Goal: Obtain resource: Obtain resource

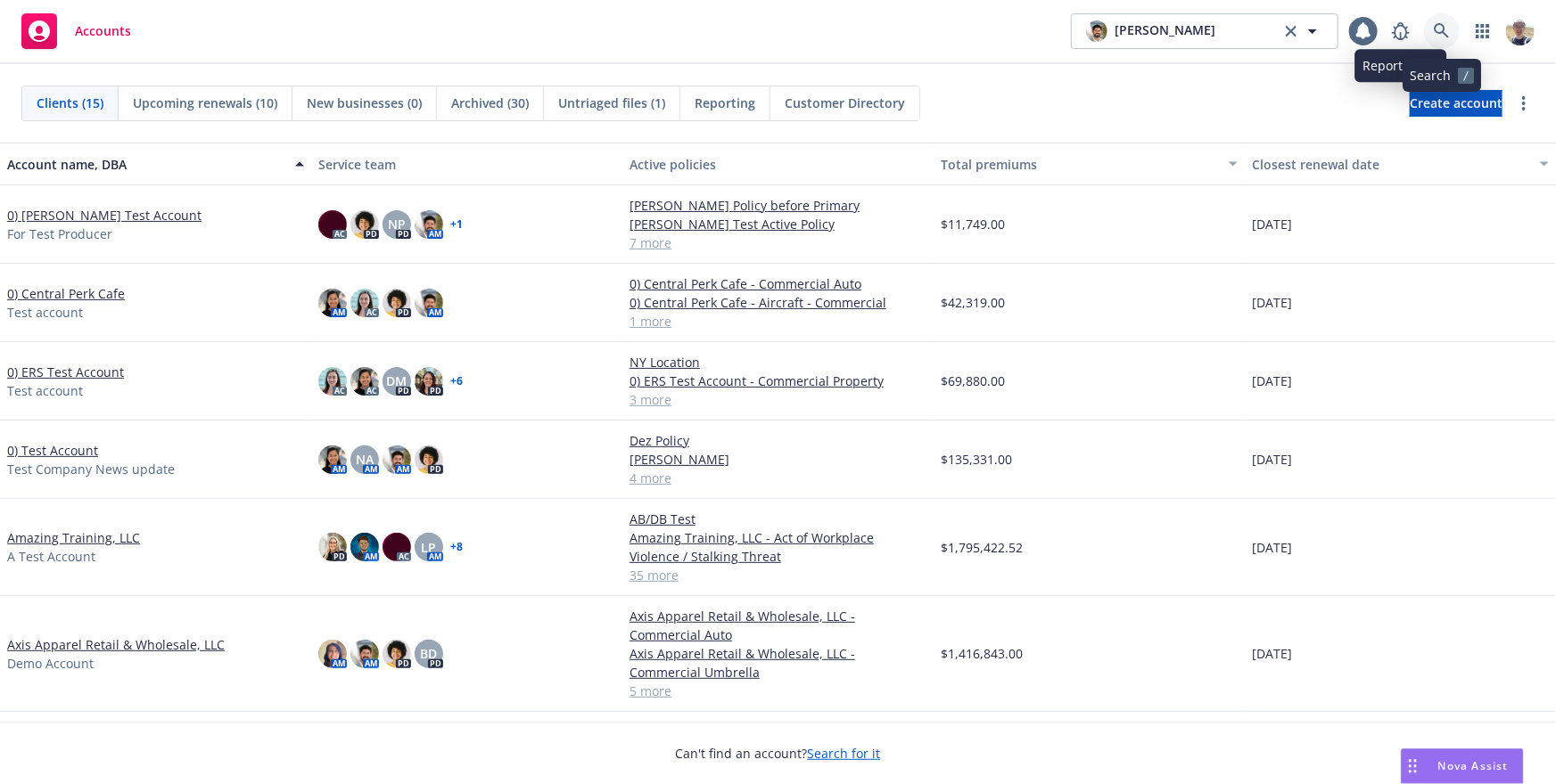
click at [1443, 32] on icon at bounding box center [1441, 30] width 15 height 15
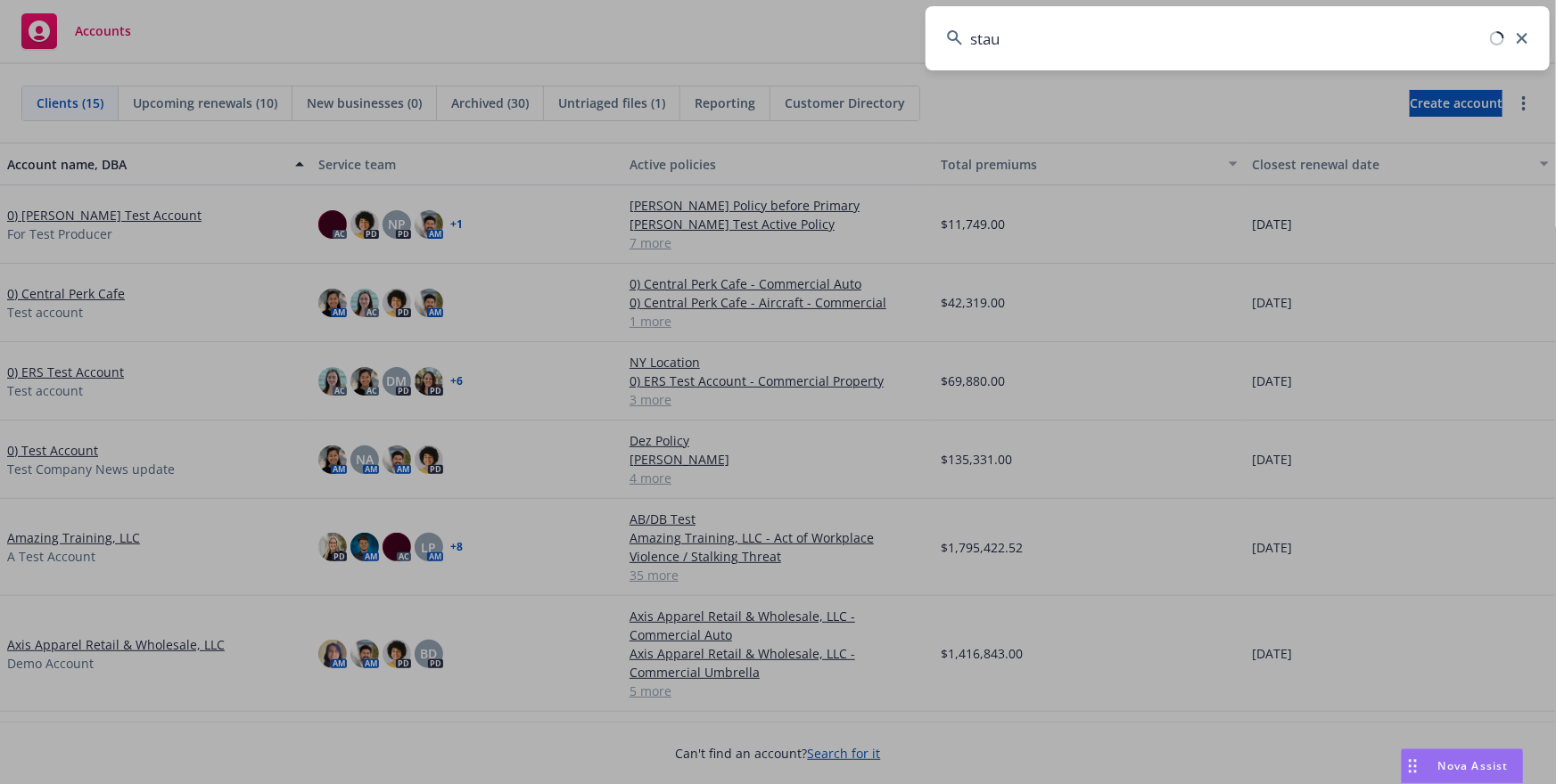
type input "staub"
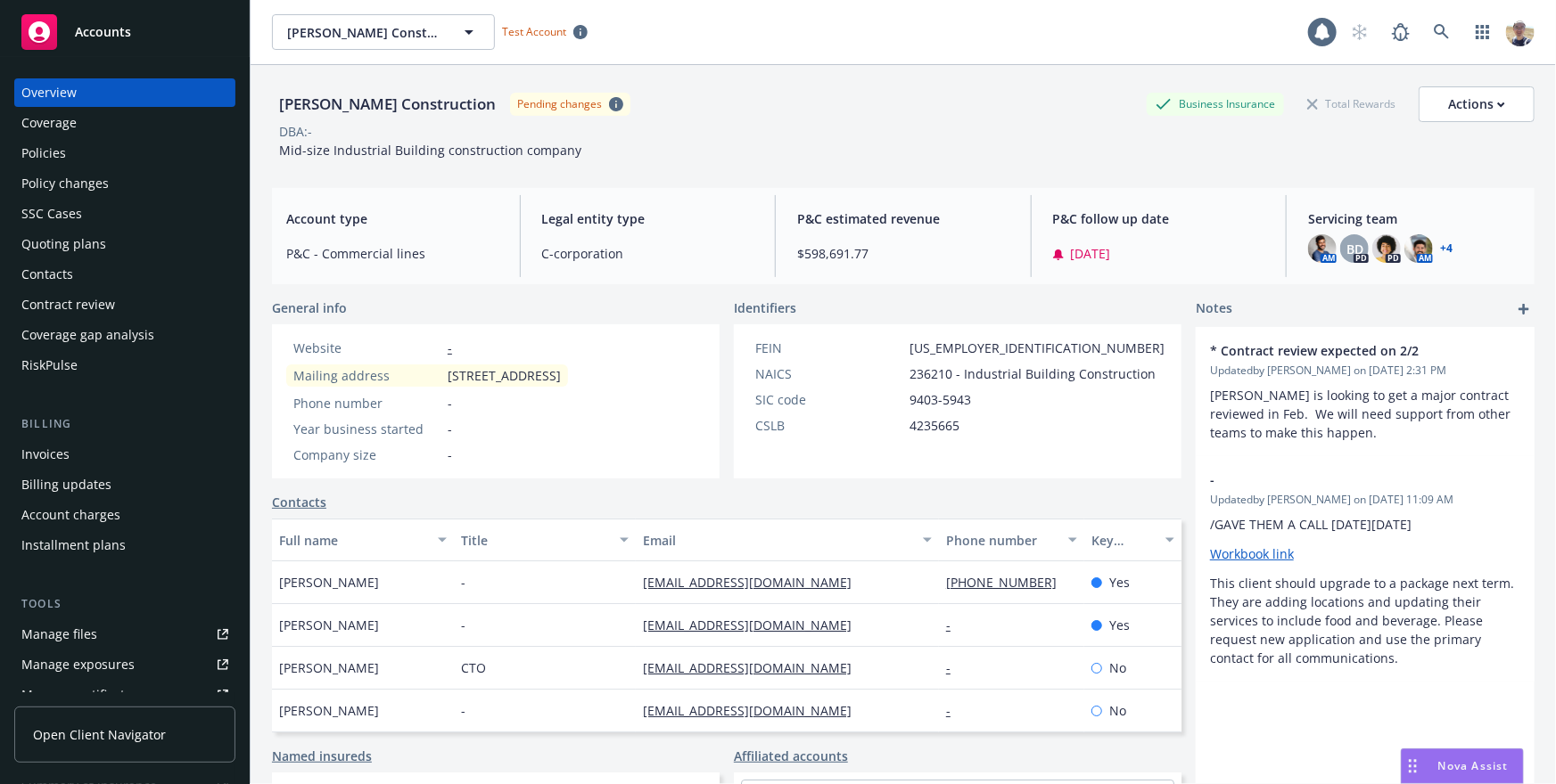
click at [100, 715] on link "Open Client Navigator" at bounding box center [124, 734] width 221 height 57
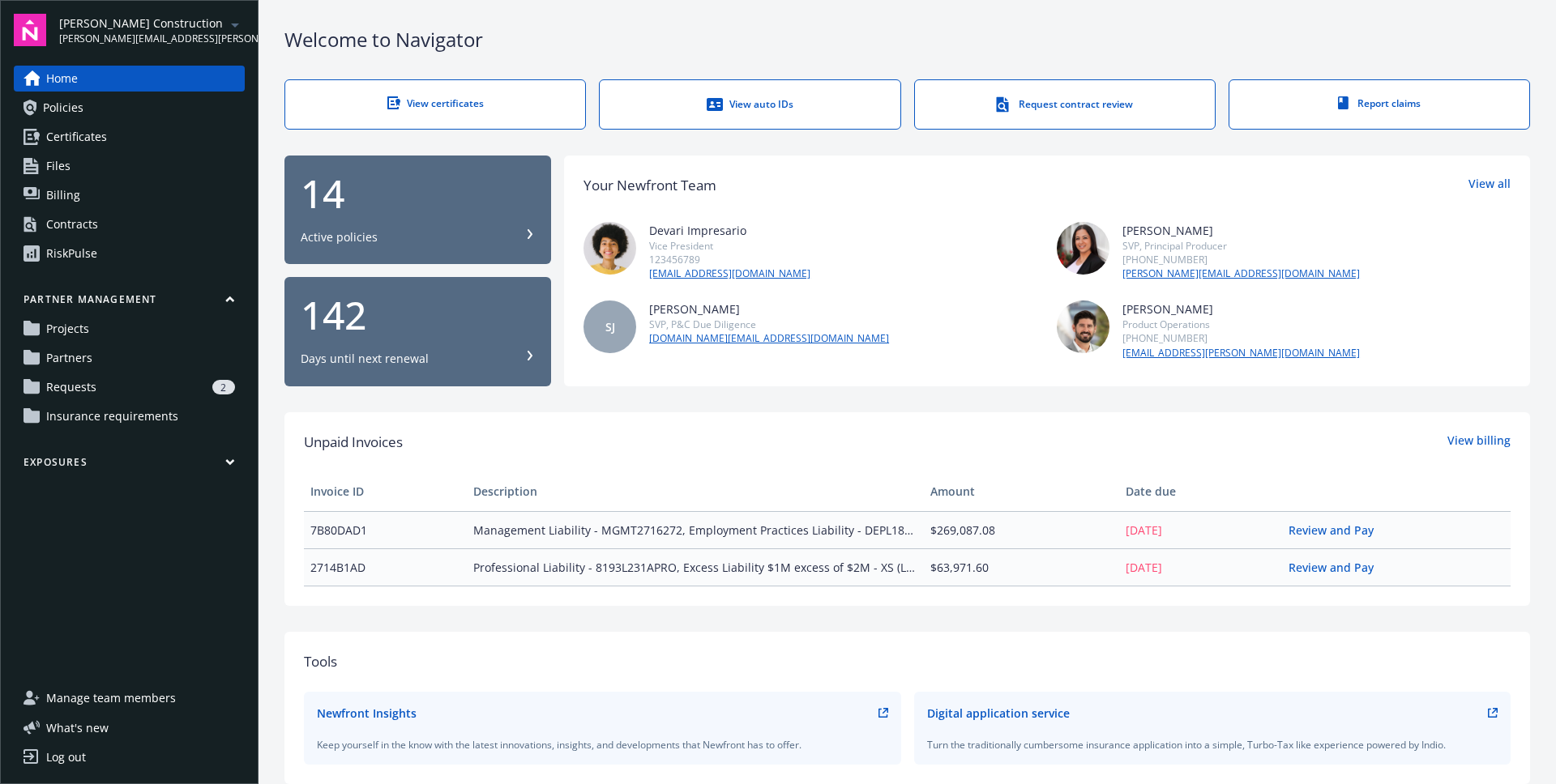
click at [101, 333] on link "Projects" at bounding box center [129, 328] width 231 height 26
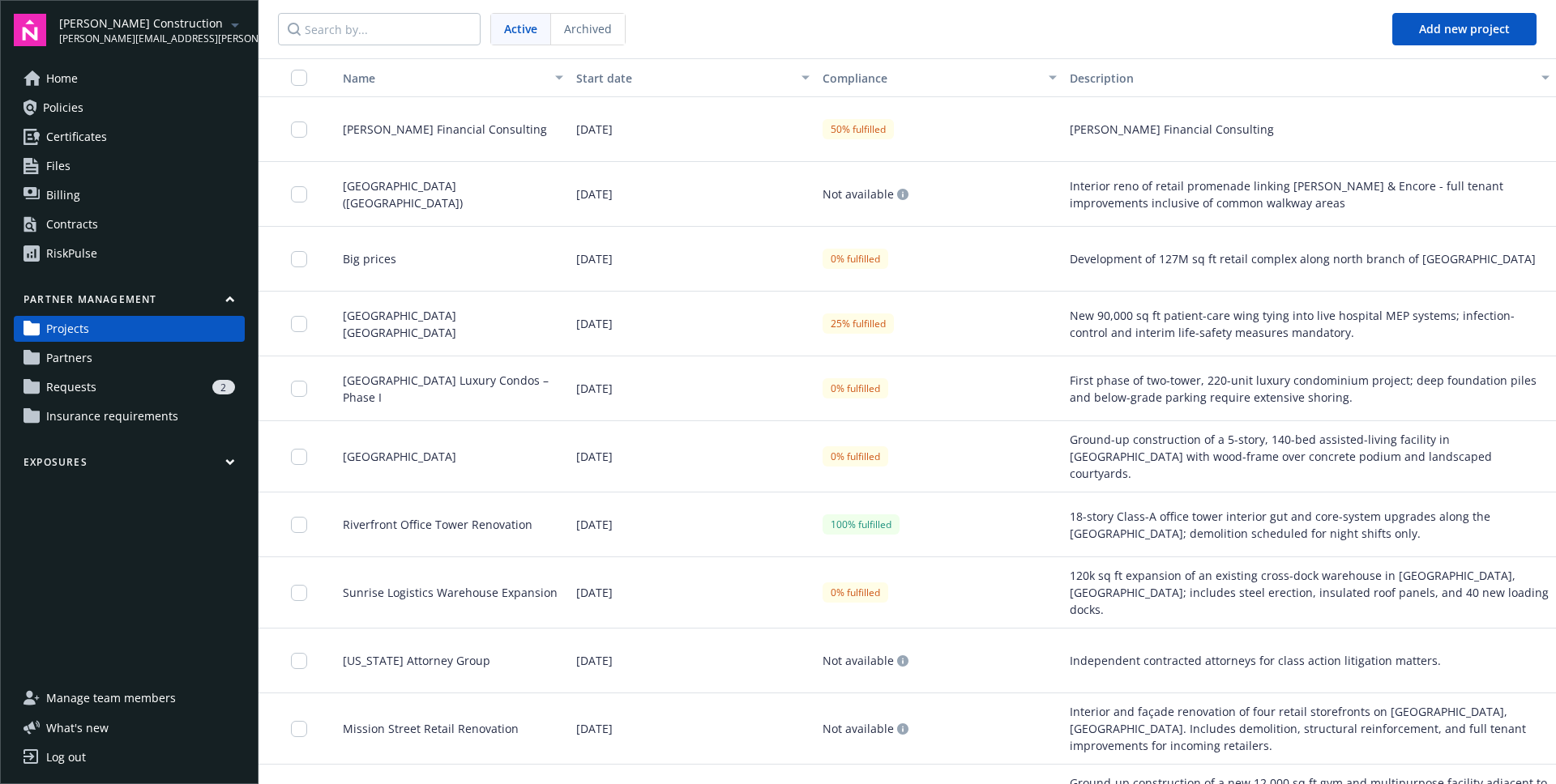
click at [502, 125] on div "Anna Financial Consulting" at bounding box center [446, 130] width 246 height 65
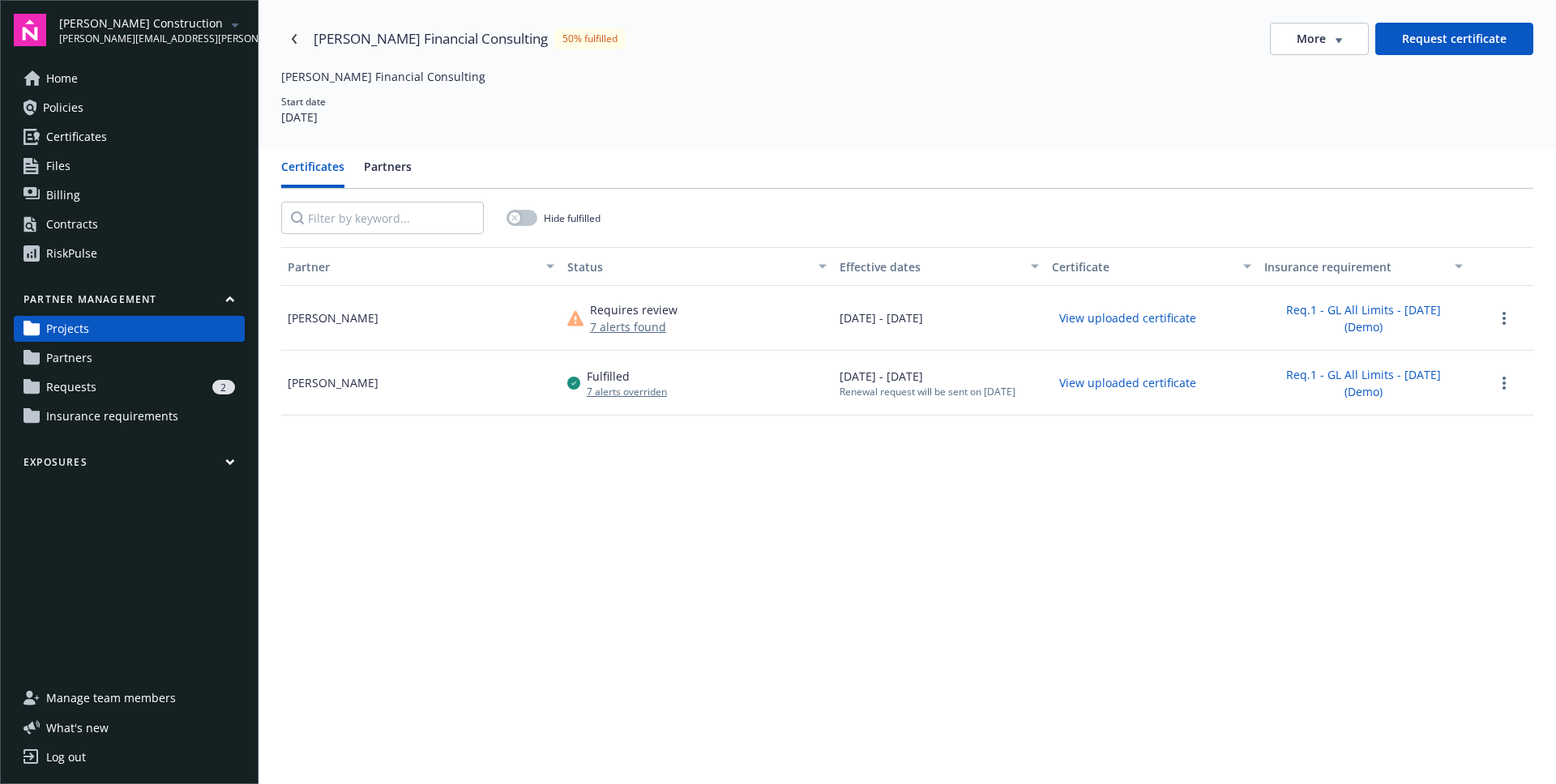
click at [1468, 37] on button "Request certificate" at bounding box center [1454, 39] width 158 height 32
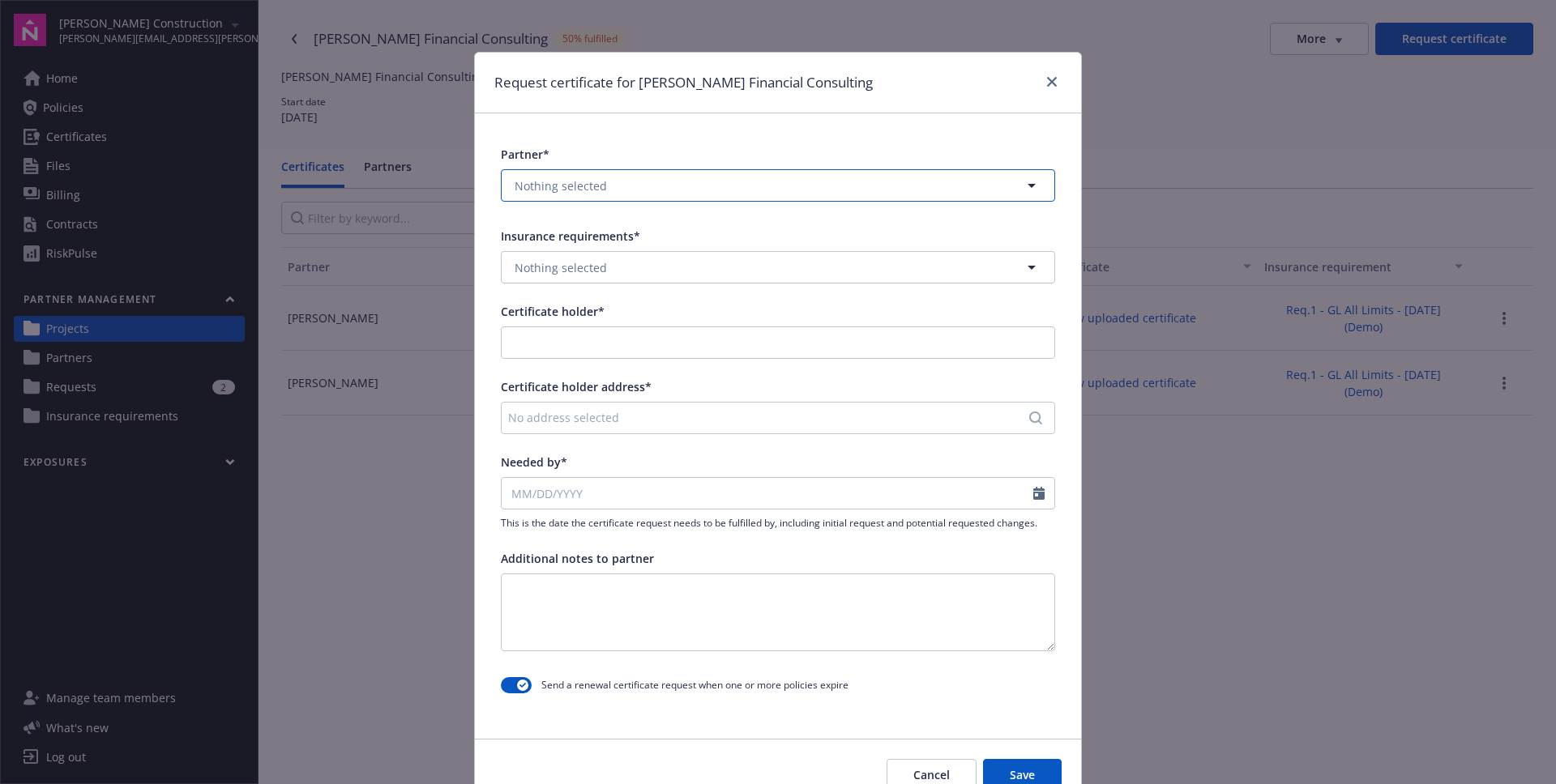
click at [709, 186] on button "Nothing selected" at bounding box center [778, 186] width 554 height 32
click at [683, 150] on div "Partner*" at bounding box center [778, 154] width 554 height 17
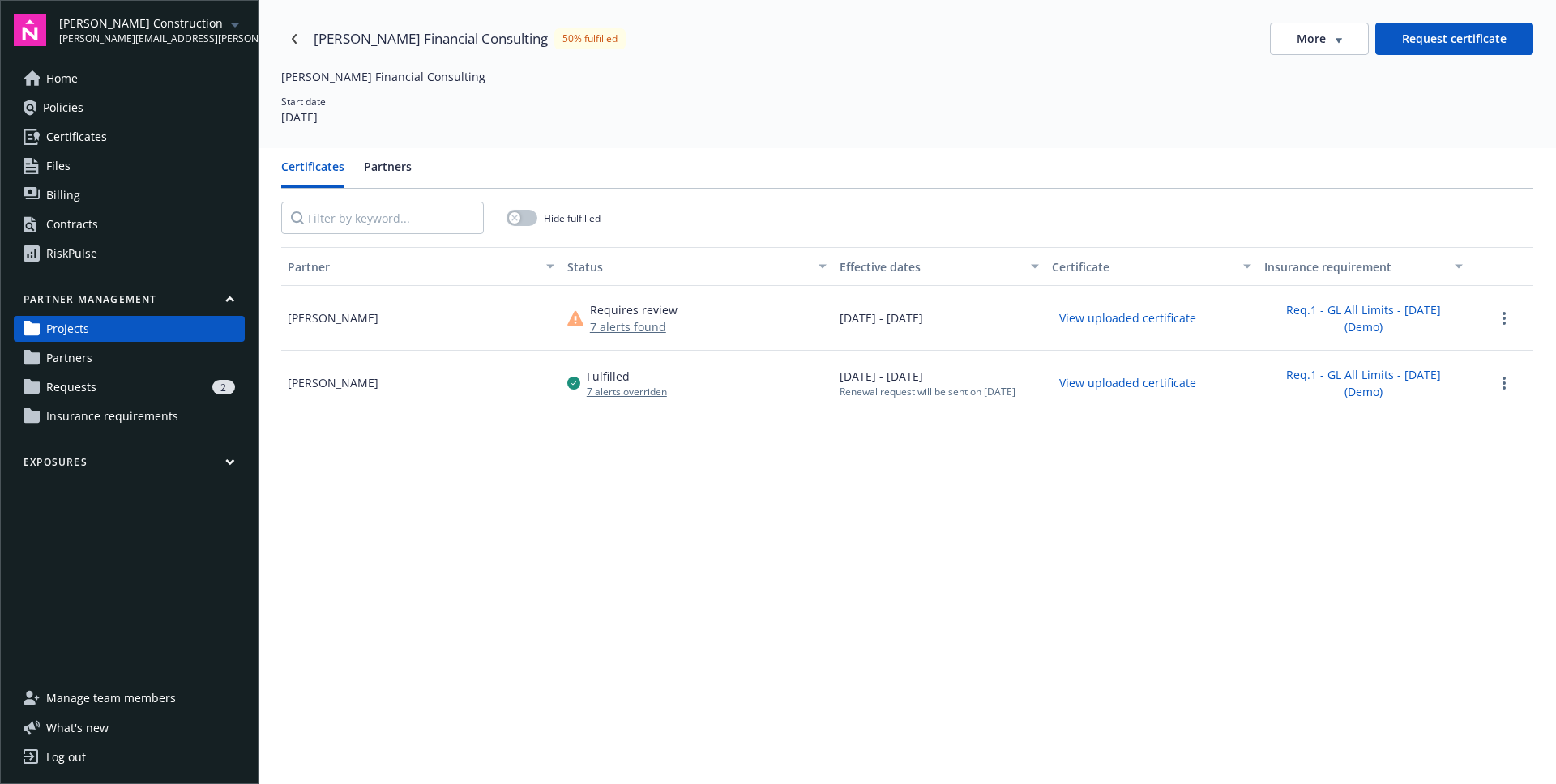
click at [114, 384] on div "2" at bounding box center [169, 387] width 132 height 14
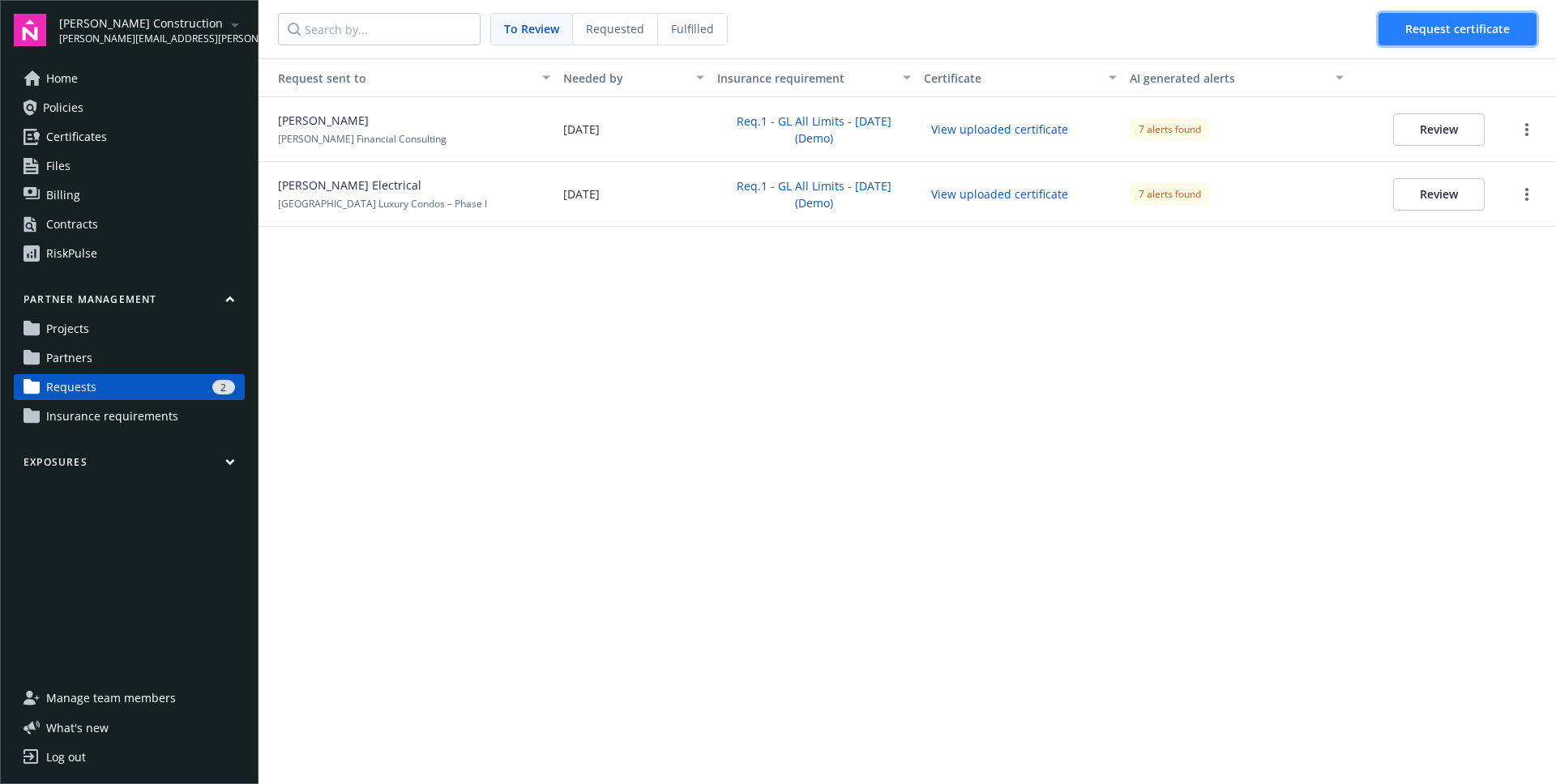
click at [1406, 36] on span "Request certificate" at bounding box center [1458, 28] width 105 height 15
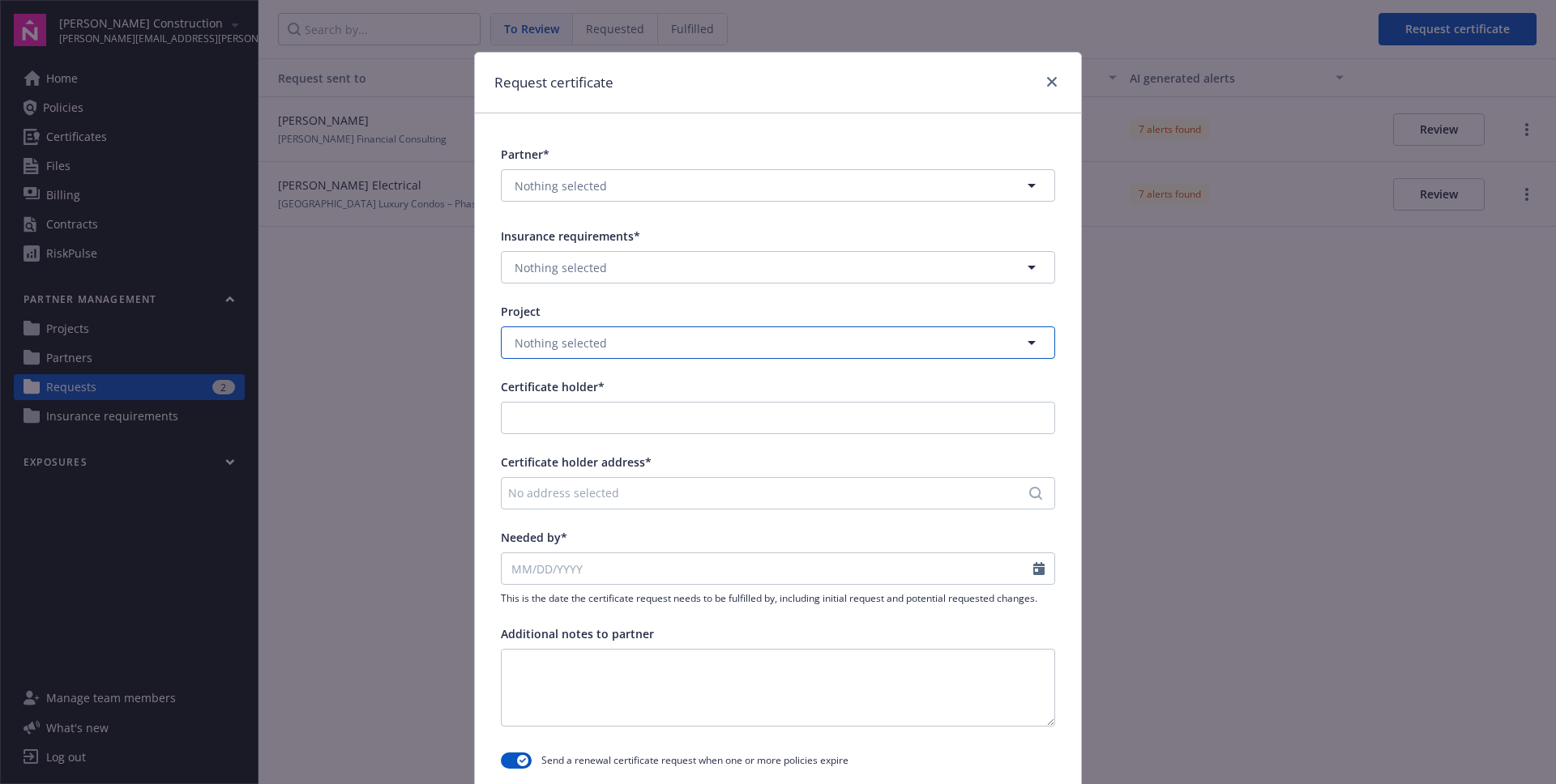
click at [654, 340] on button "Nothing selected" at bounding box center [778, 343] width 554 height 32
click at [584, 392] on span "Anna Financial Consulting" at bounding box center [621, 387] width 207 height 17
click at [658, 194] on button "Nothing selected" at bounding box center [778, 186] width 554 height 32
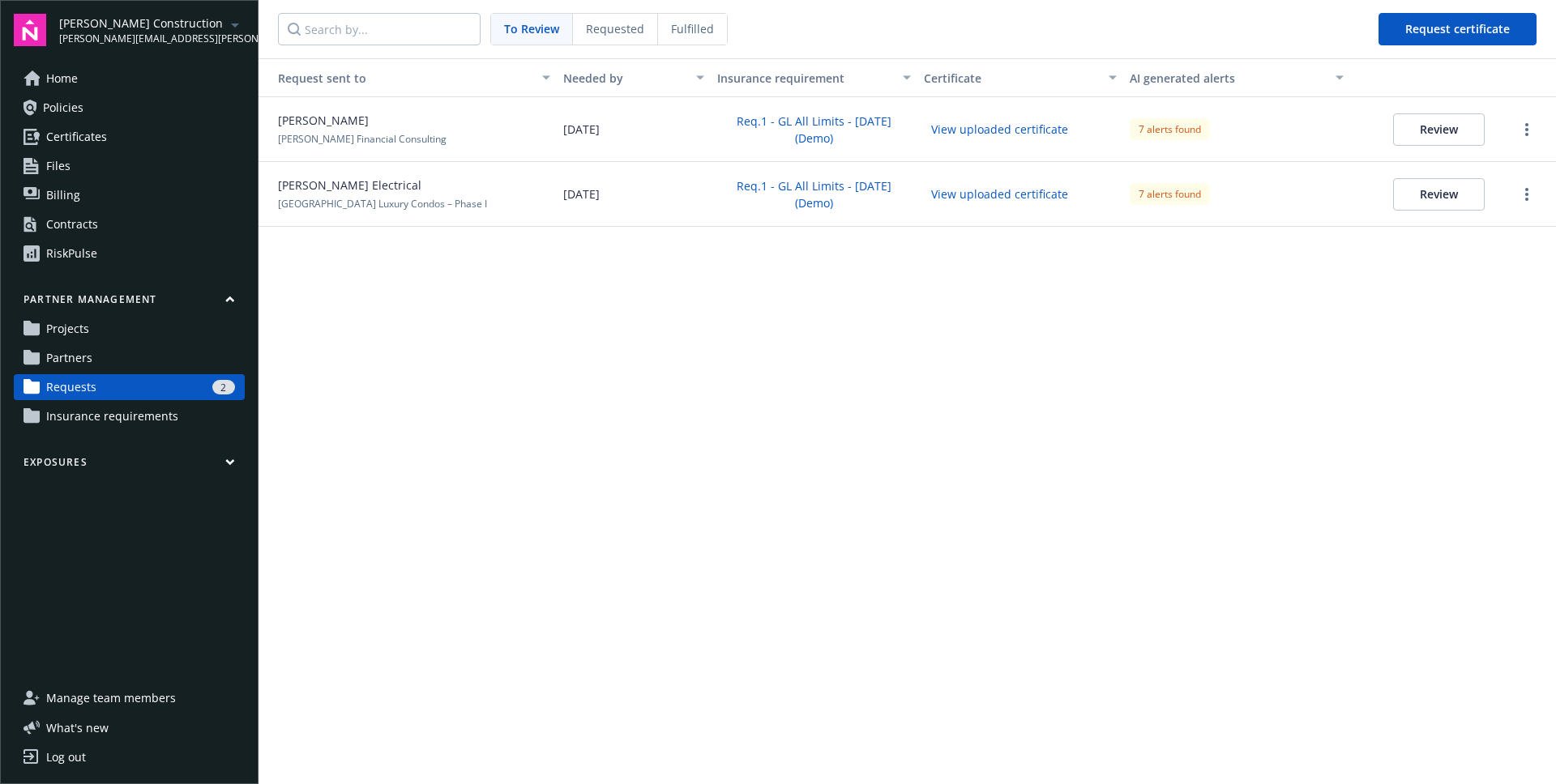
click at [131, 362] on link "Partners" at bounding box center [129, 357] width 231 height 26
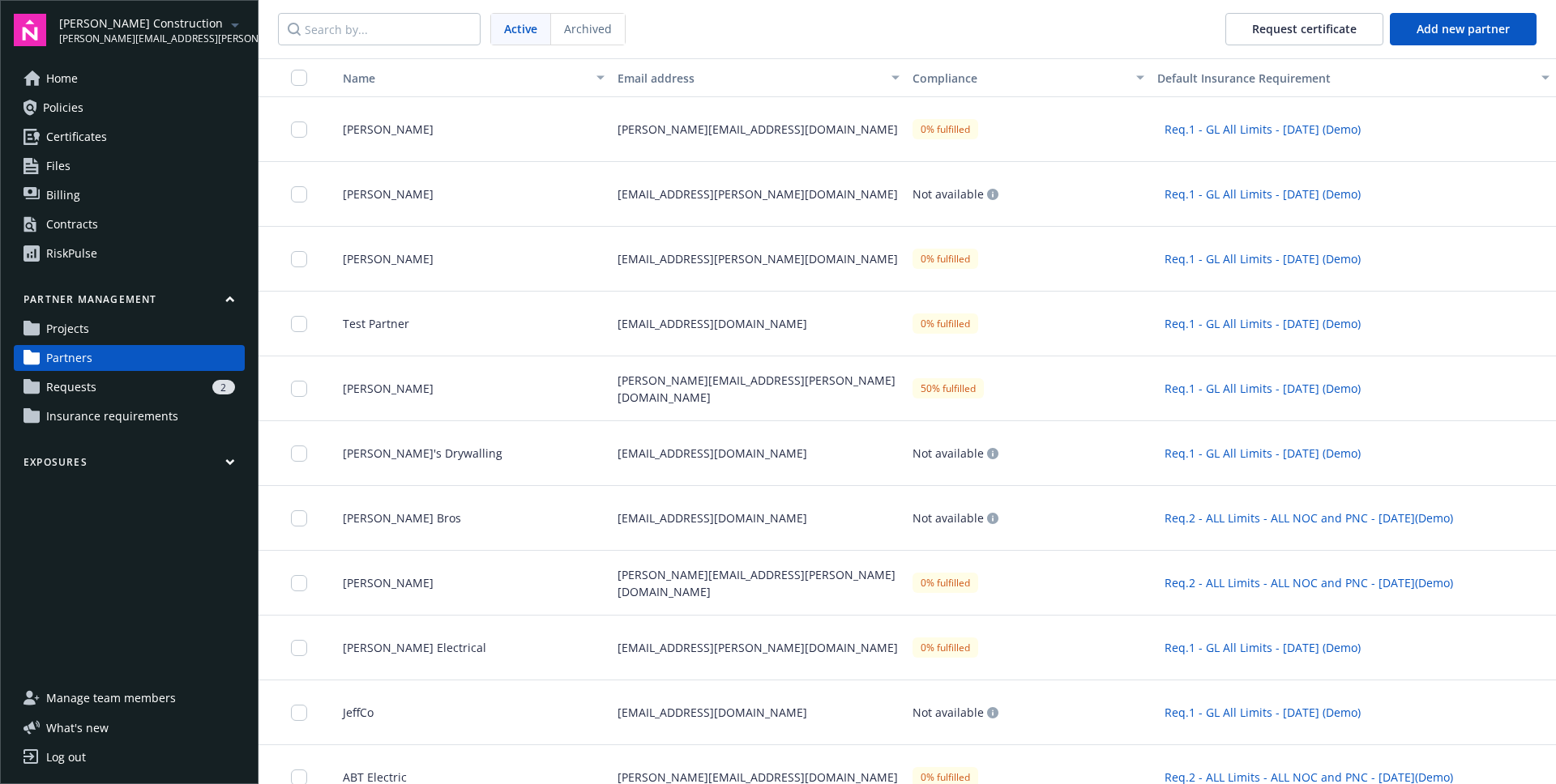
click at [114, 328] on link "Projects" at bounding box center [129, 328] width 231 height 26
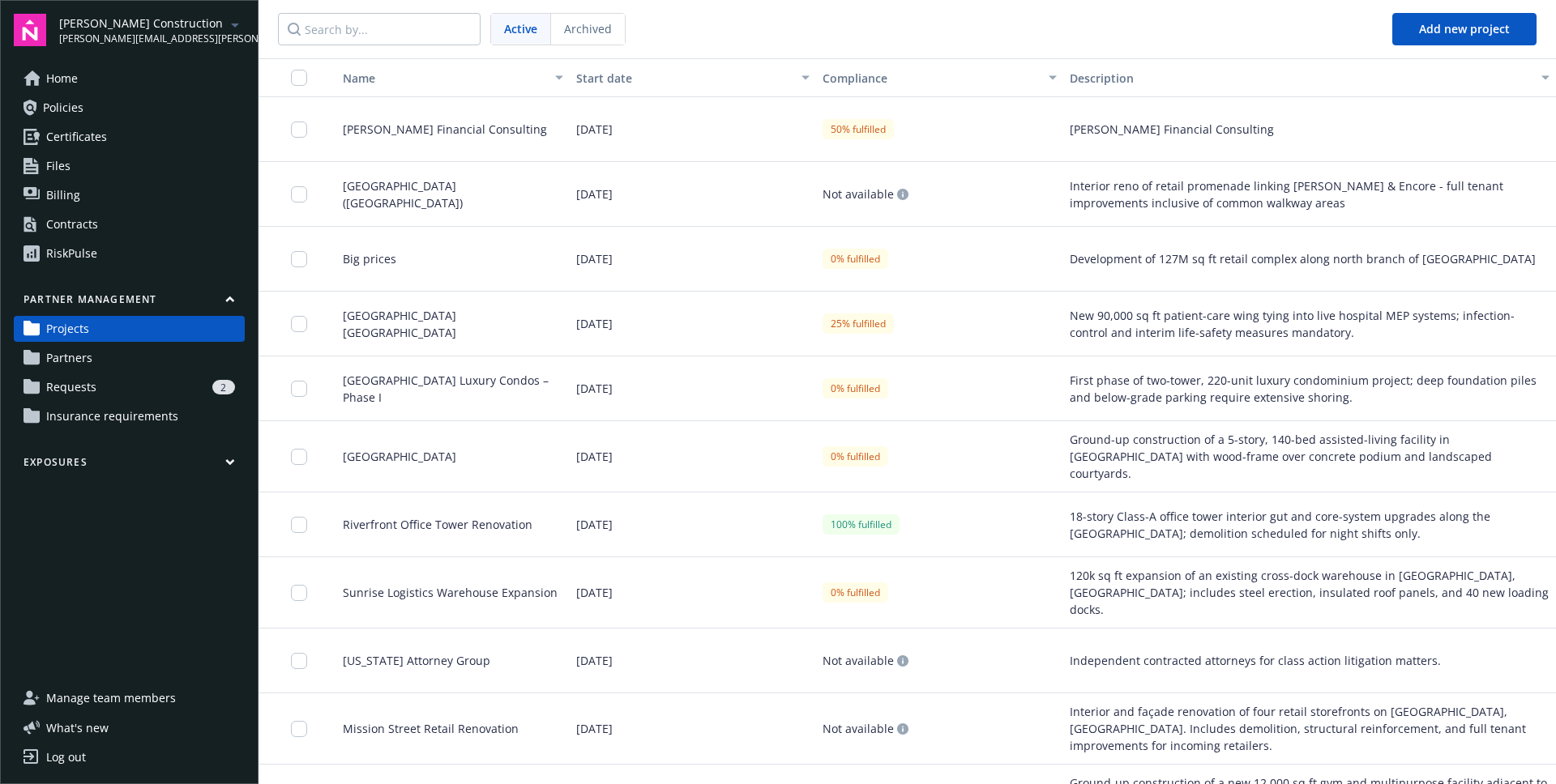
click at [414, 153] on div "Anna Financial Consulting" at bounding box center [446, 130] width 246 height 65
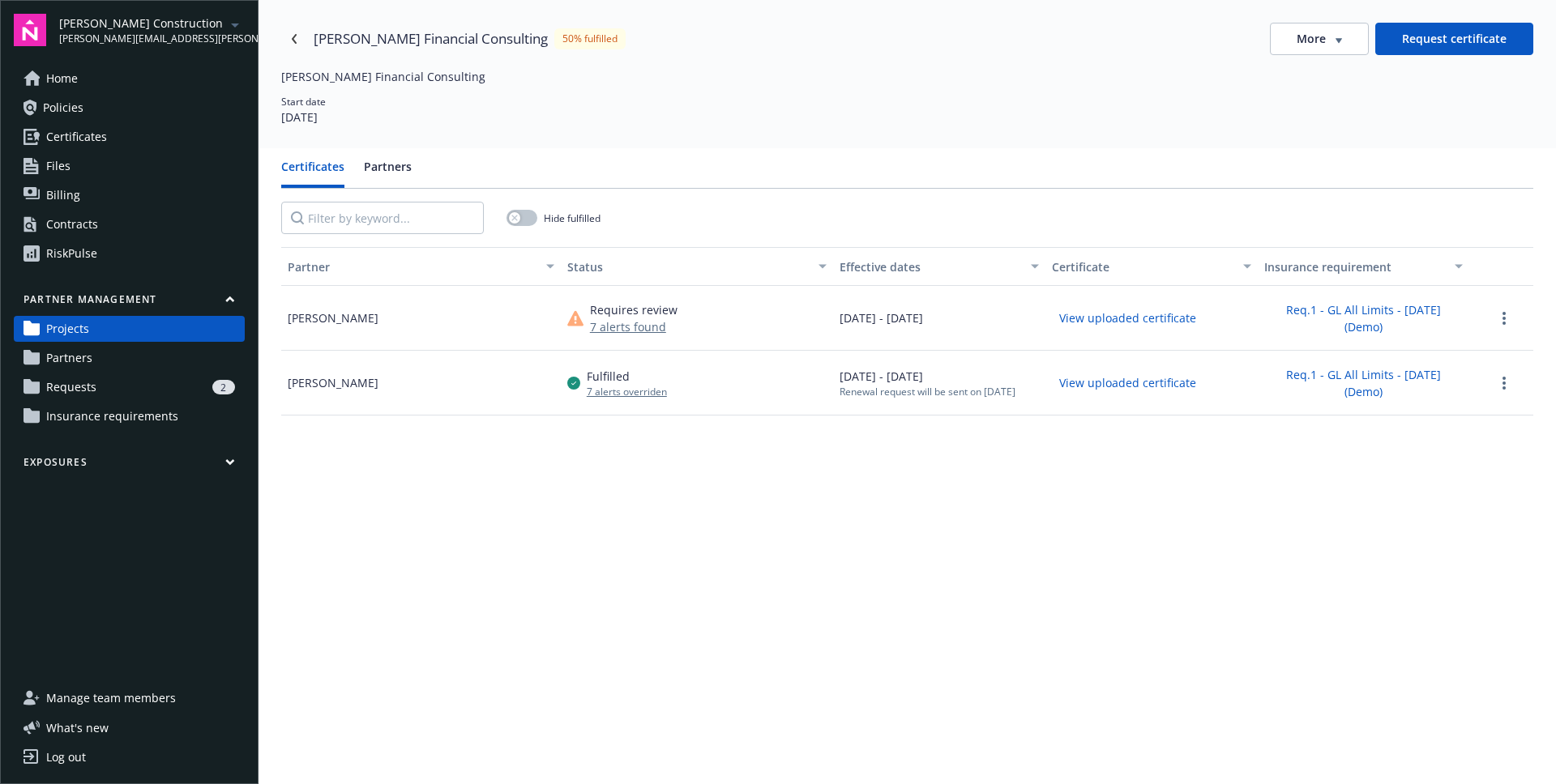
click at [1440, 49] on button "Request certificate" at bounding box center [1454, 39] width 158 height 32
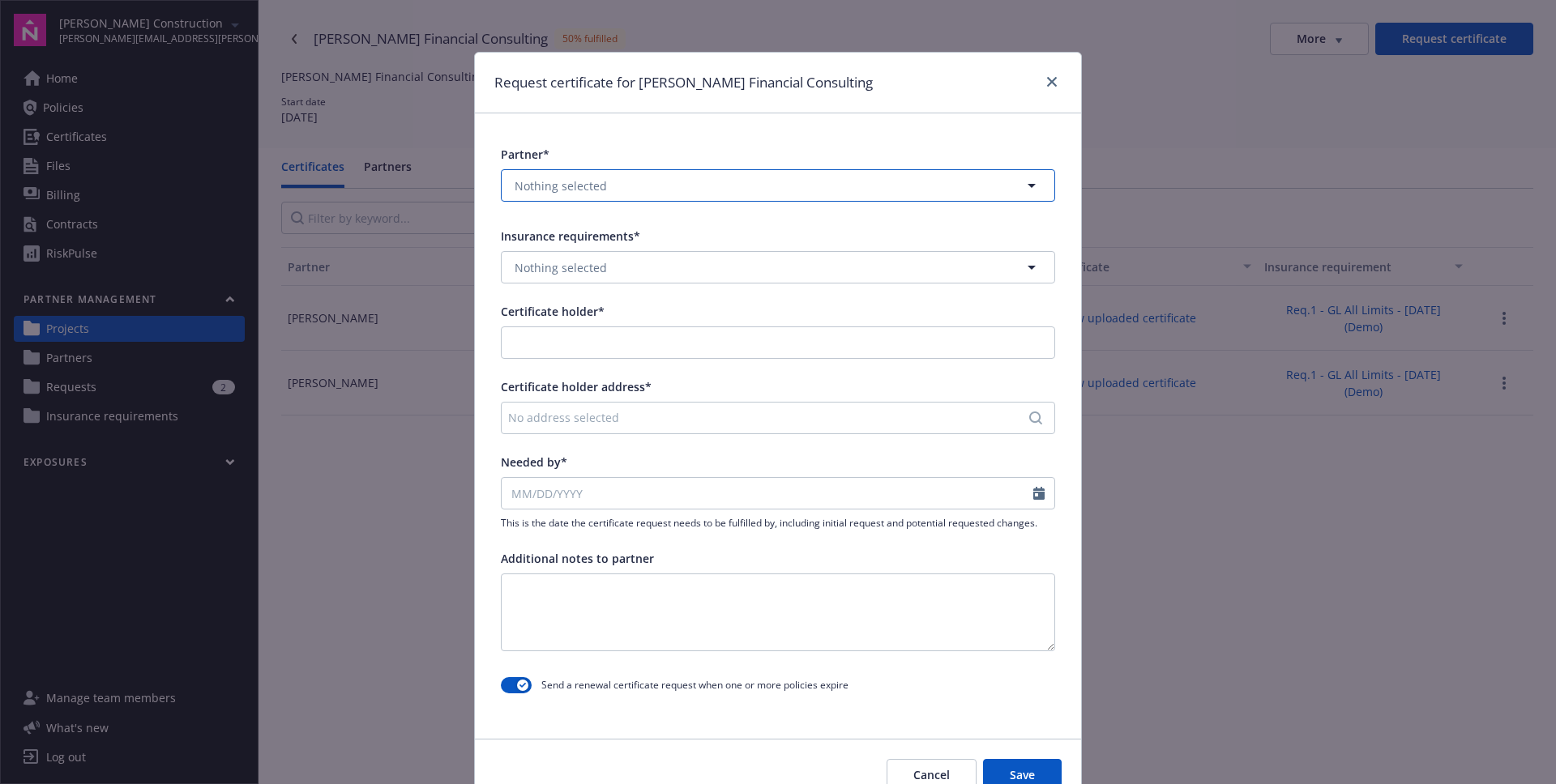
click at [684, 185] on button "Nothing selected" at bounding box center [778, 186] width 554 height 32
click at [850, 179] on button "Nothing selected" at bounding box center [778, 186] width 554 height 32
